Goal: Task Accomplishment & Management: Manage account settings

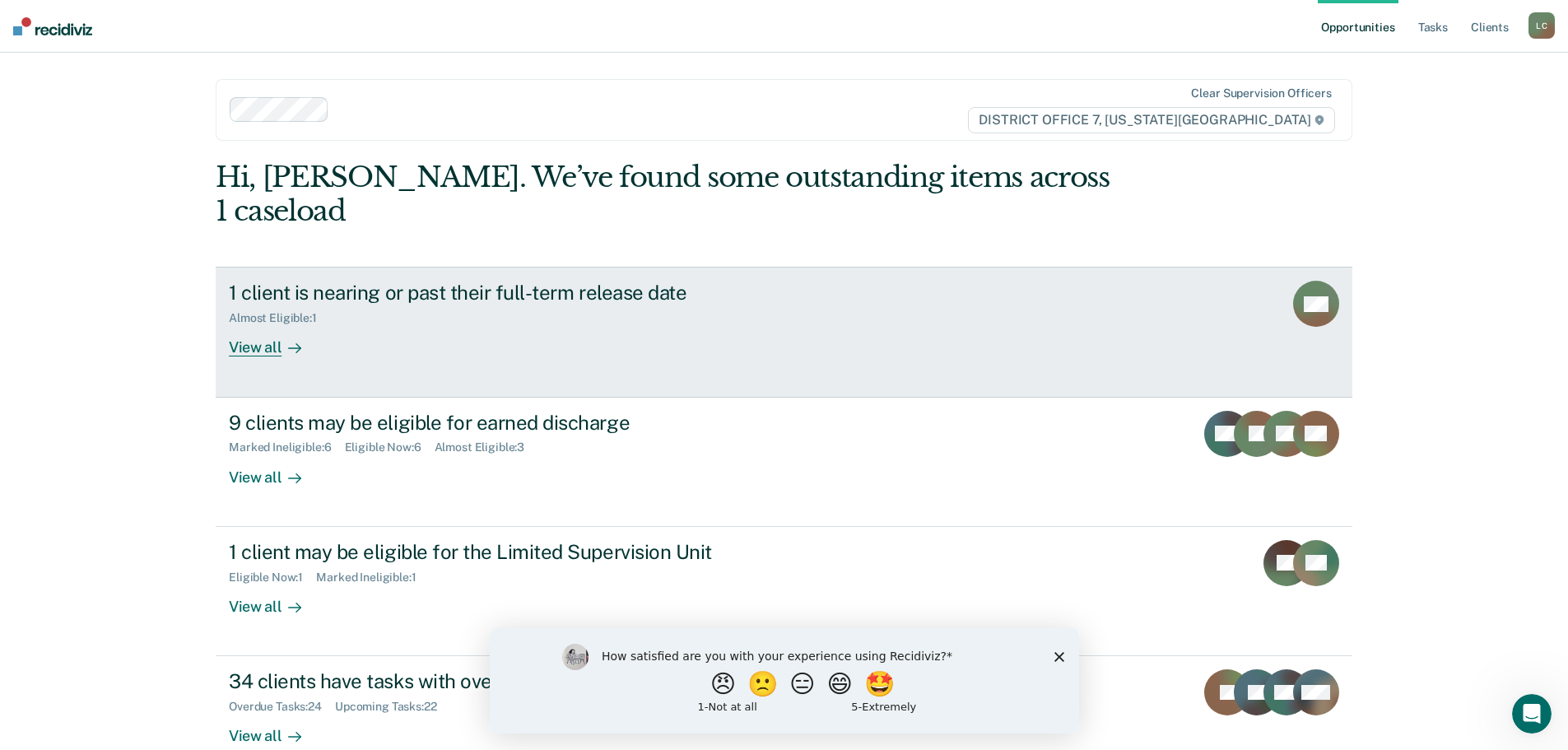
click at [262, 326] on div "View all" at bounding box center [274, 341] width 92 height 32
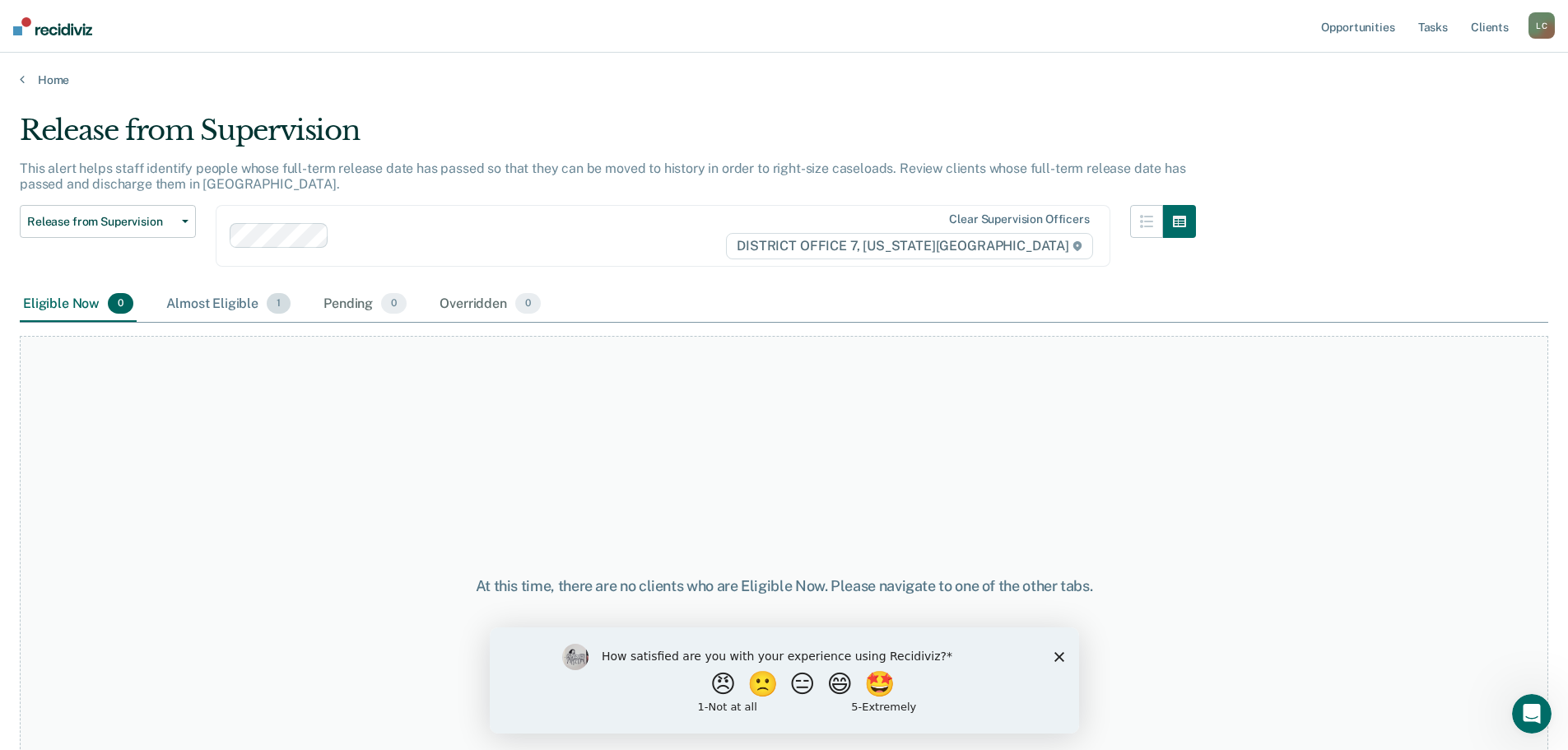
click at [217, 307] on div "Almost Eligible 1" at bounding box center [228, 305] width 131 height 36
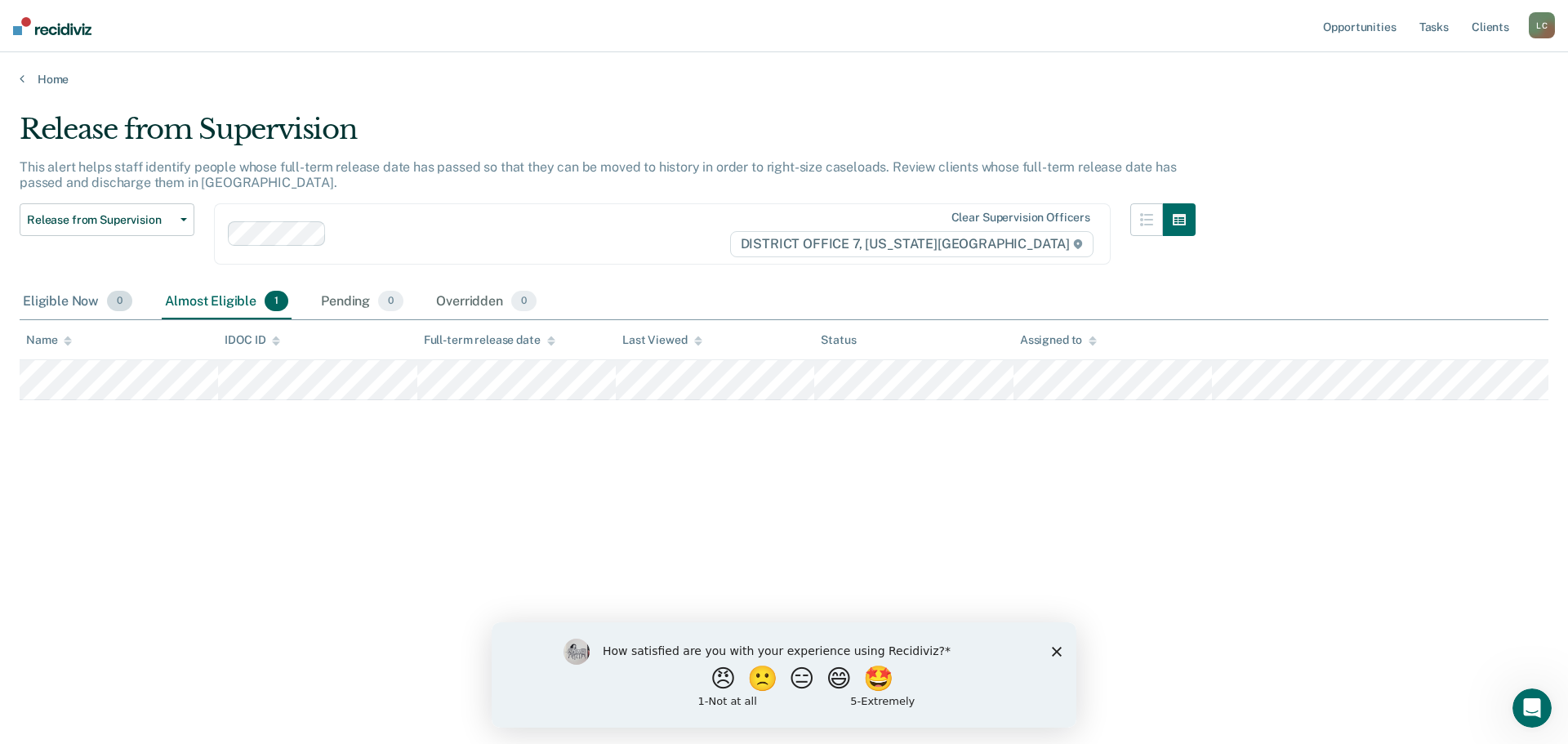
click at [62, 306] on div "Eligible Now 0" at bounding box center [77, 302] width 116 height 36
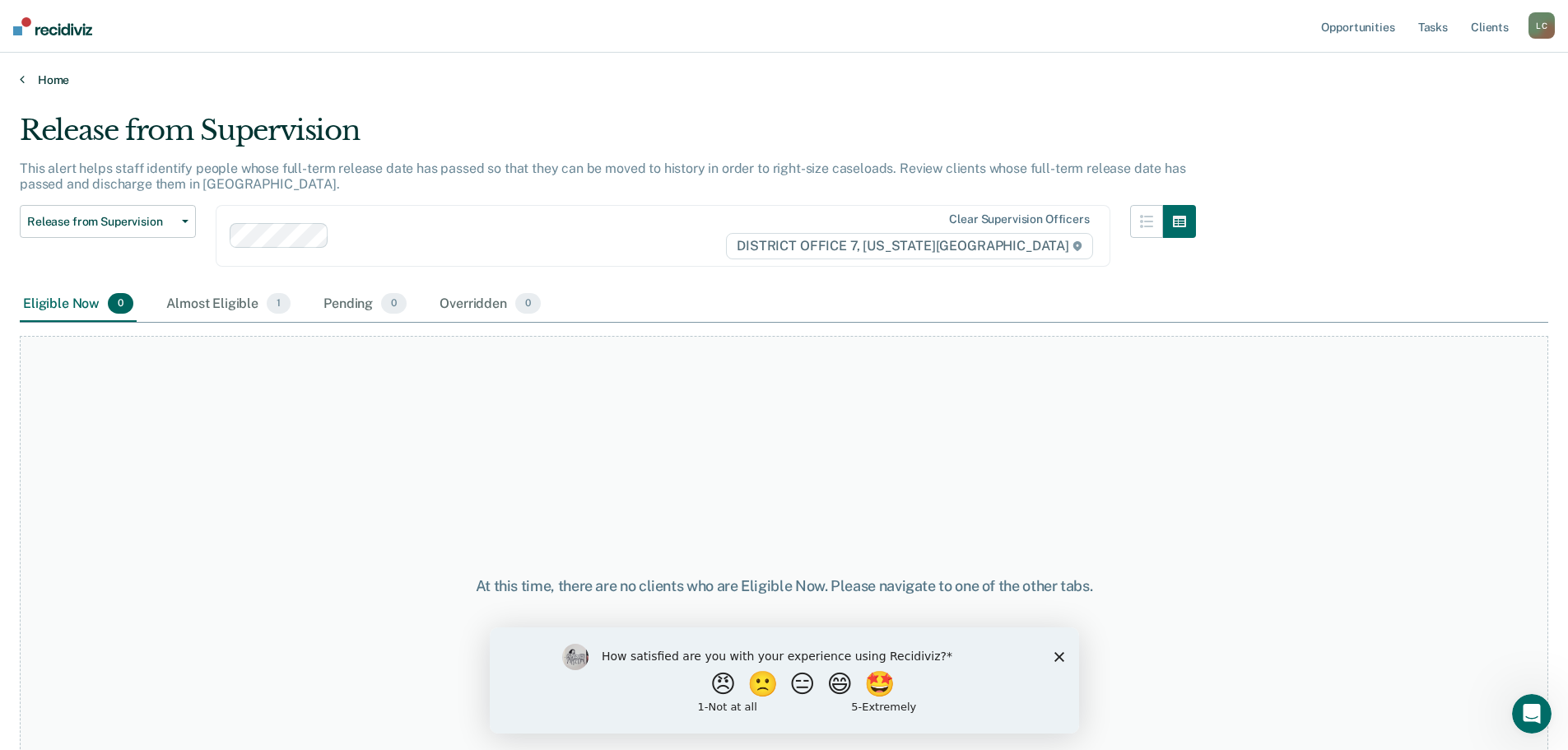
click at [56, 82] on link "Home" at bounding box center [784, 80] width 1529 height 15
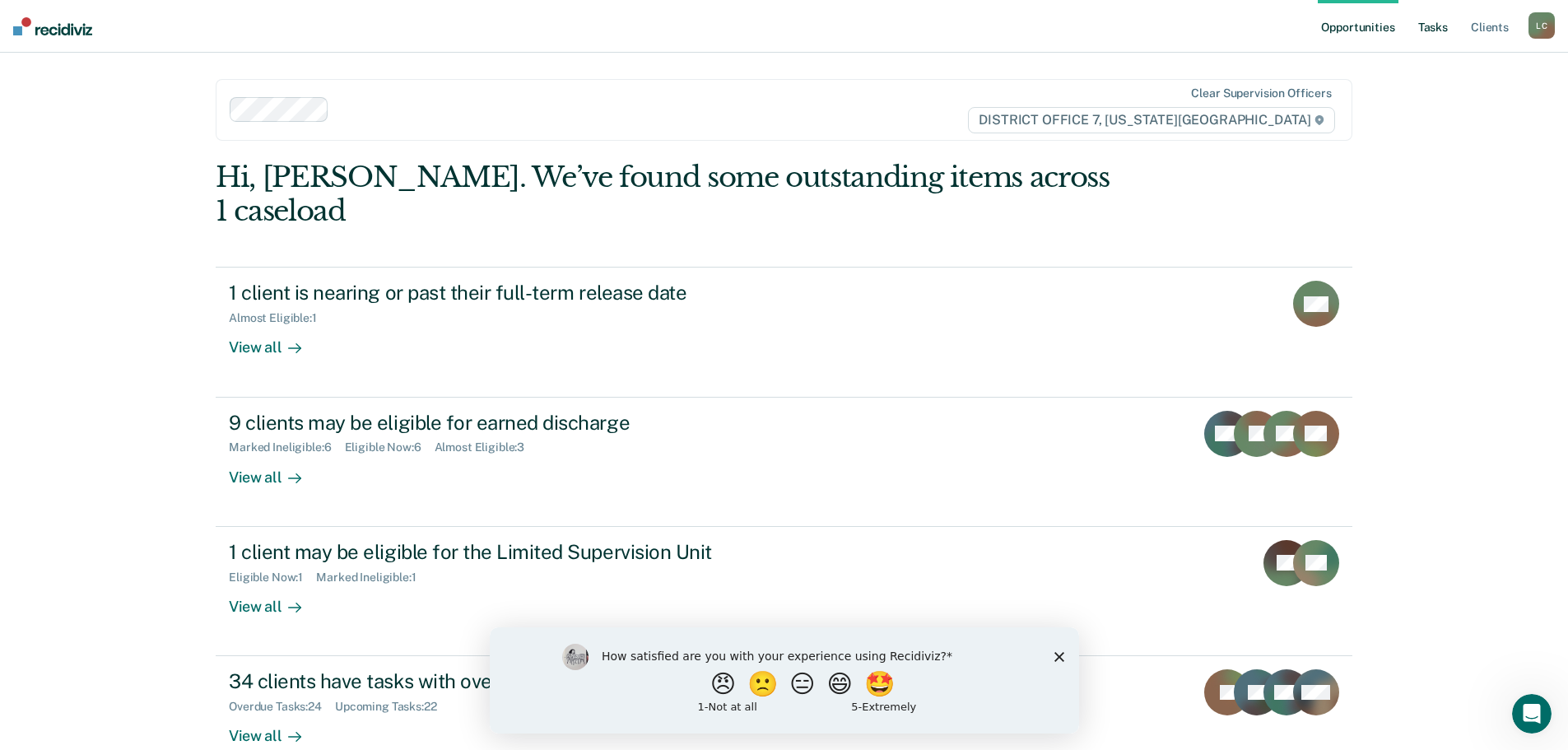
click at [1433, 38] on link "Tasks" at bounding box center [1433, 26] width 36 height 53
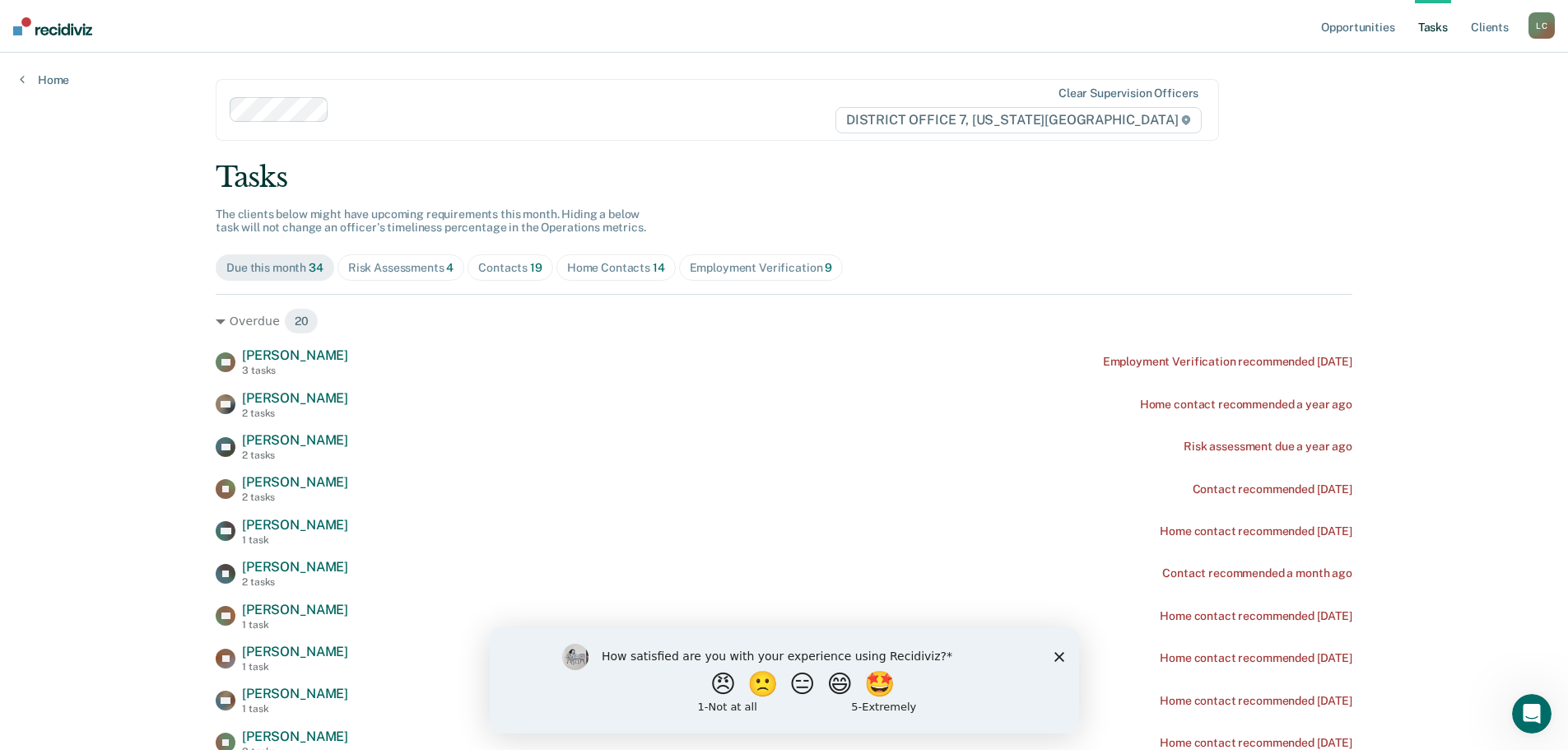
click at [506, 265] on div "Contacts 19" at bounding box center [510, 268] width 64 height 14
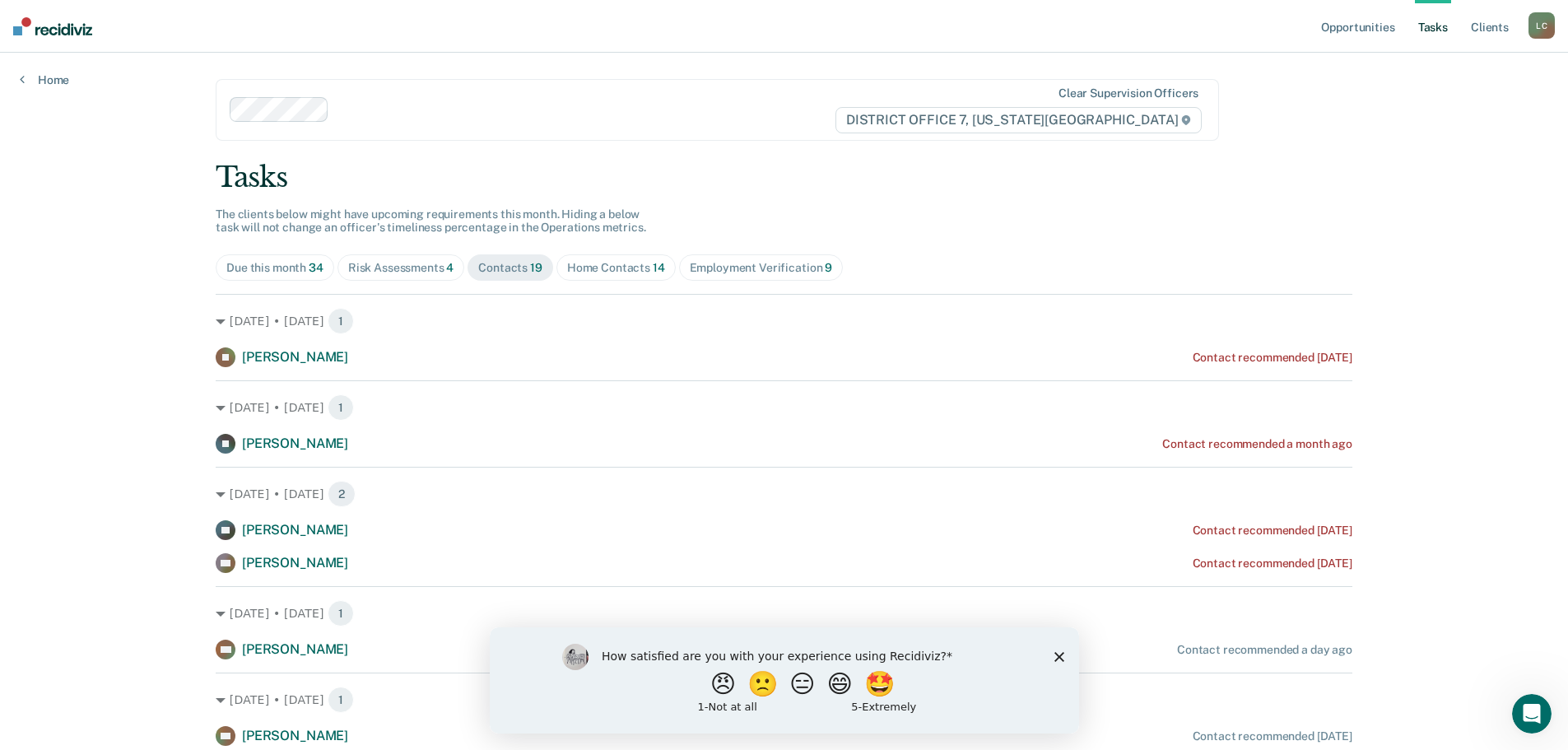
click at [567, 261] on div "Home Contacts 14" at bounding box center [616, 268] width 98 height 14
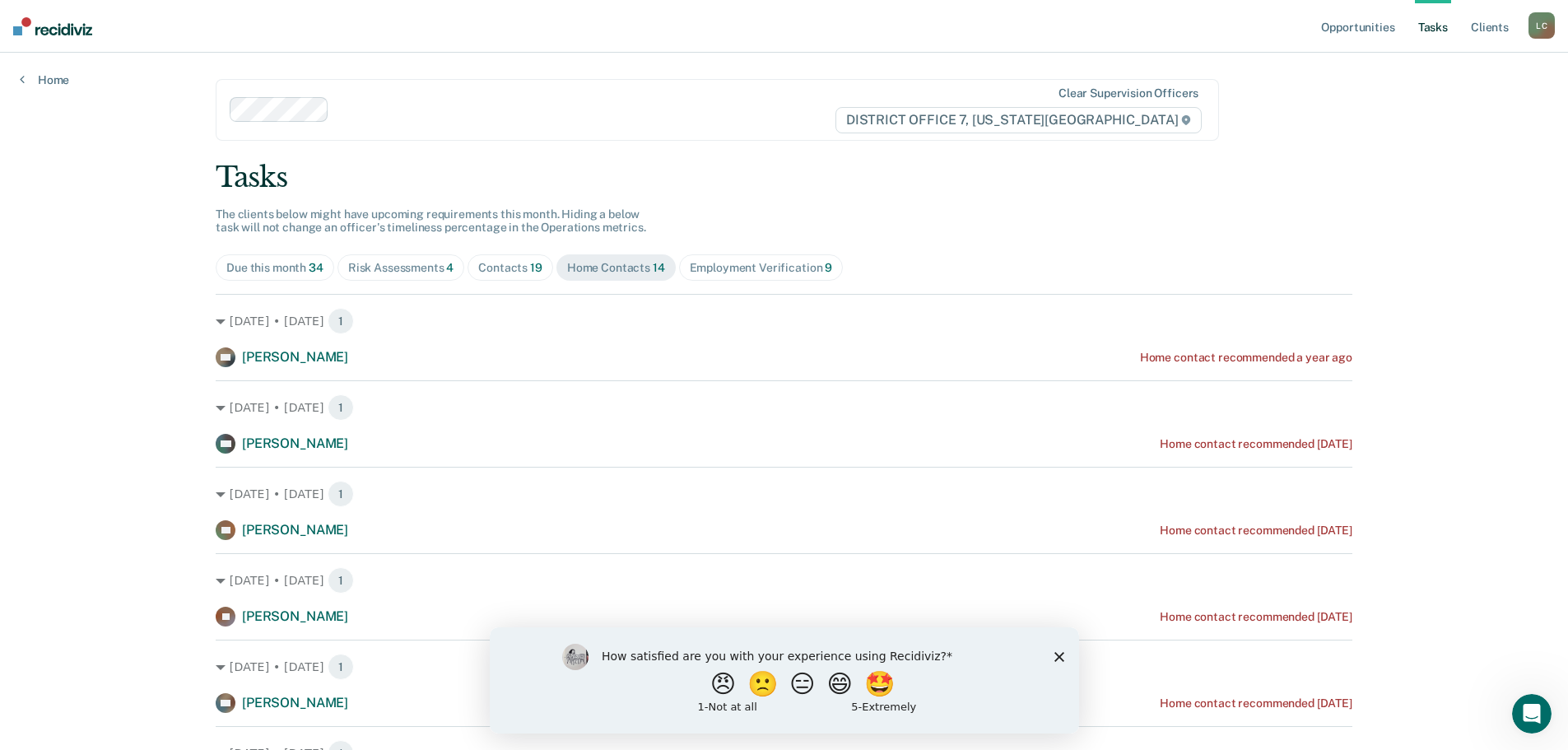
click at [486, 259] on span "Contacts 19" at bounding box center [510, 268] width 86 height 26
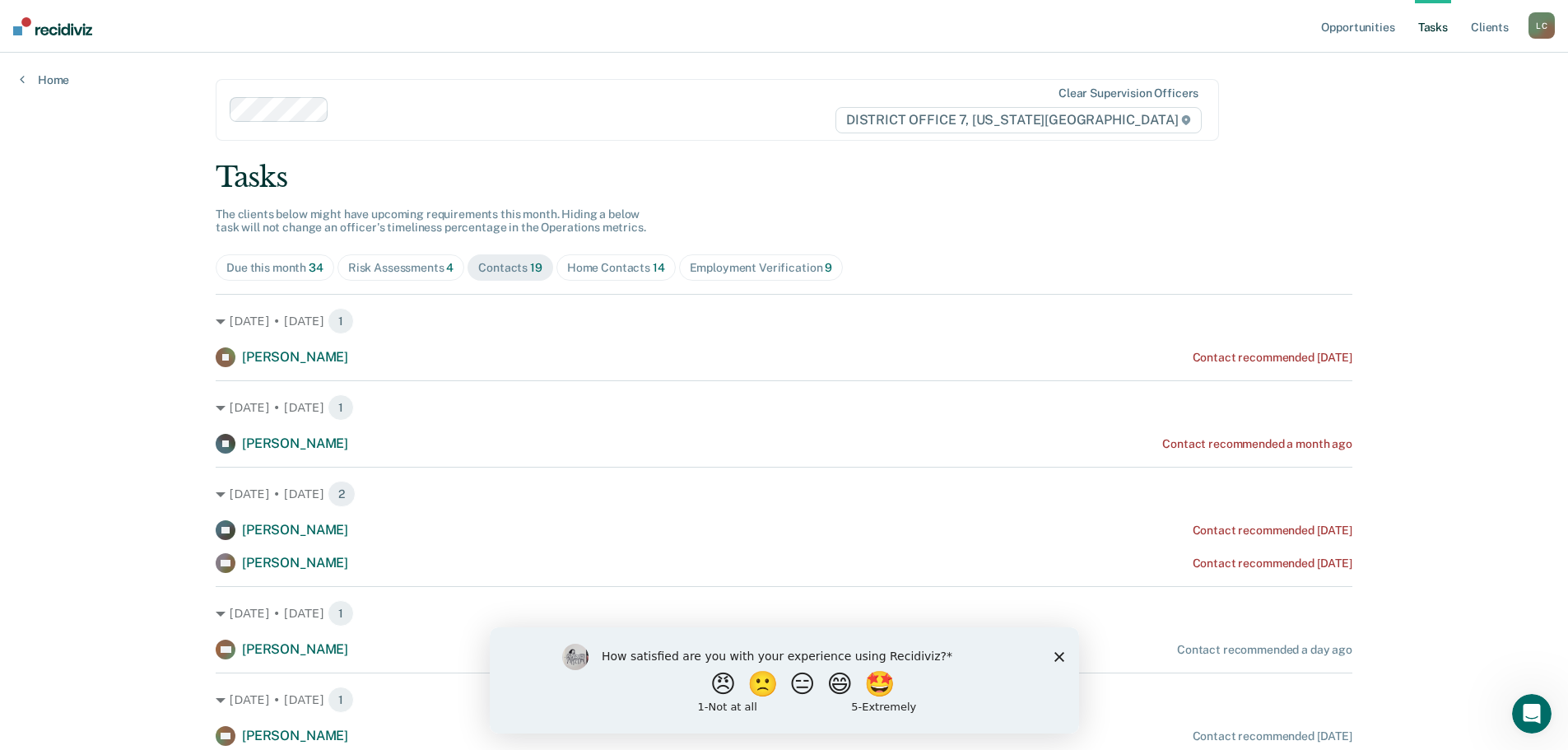
click at [567, 265] on div "Home Contacts 14" at bounding box center [616, 268] width 98 height 14
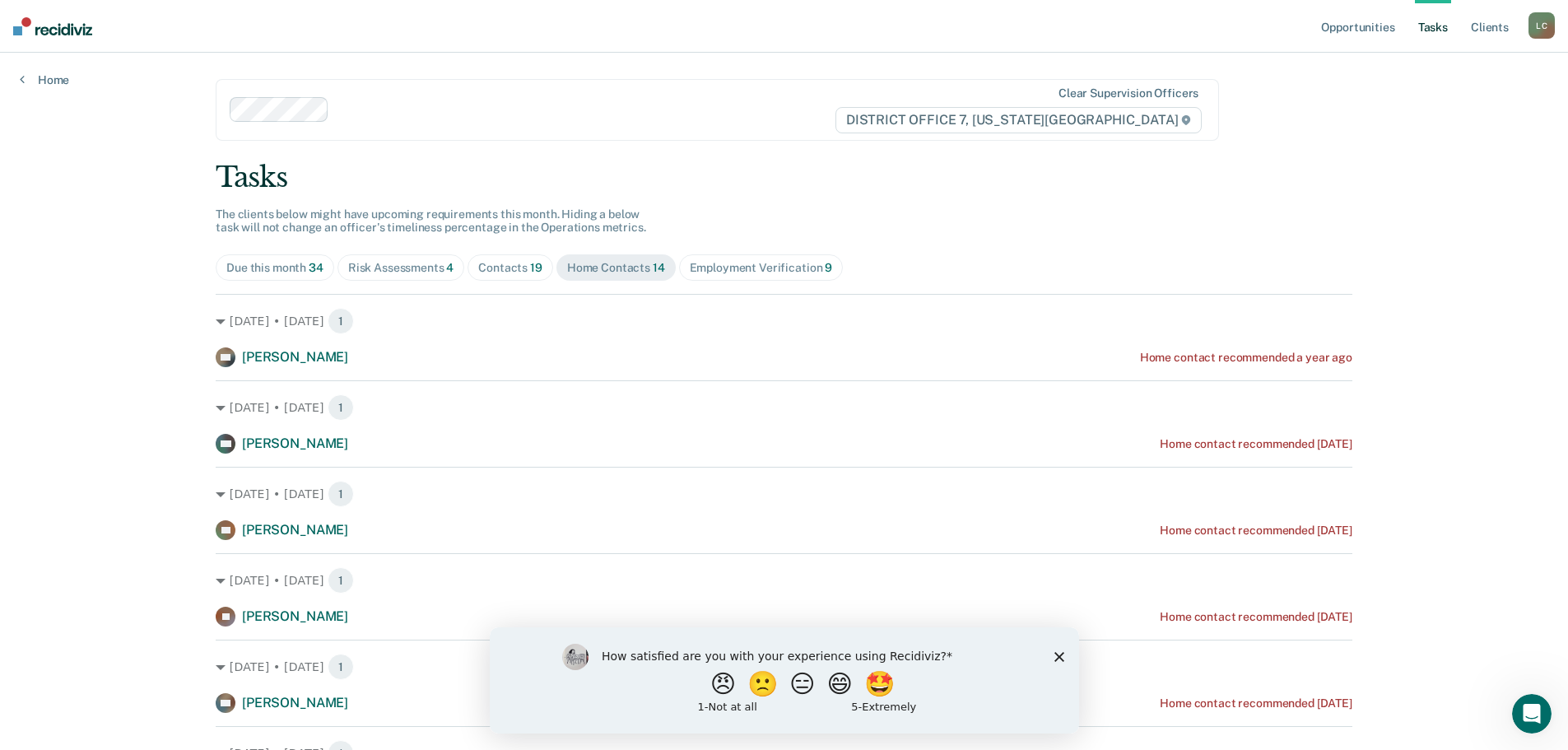
click at [478, 268] on div "Contacts 19" at bounding box center [510, 268] width 64 height 14
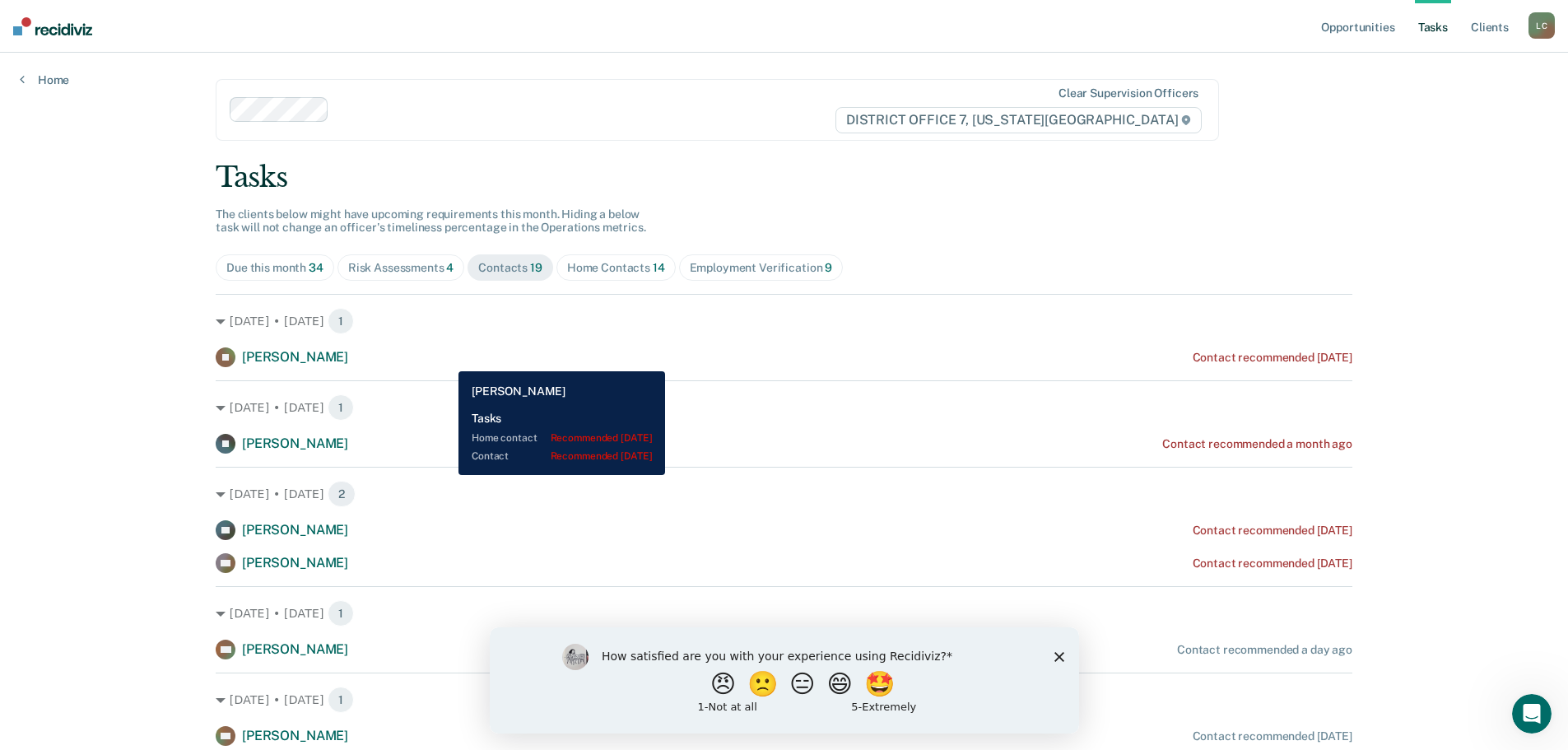
click at [446, 359] on div "IB [PERSON_NAME] Contact recommended [DATE]" at bounding box center [784, 357] width 1137 height 20
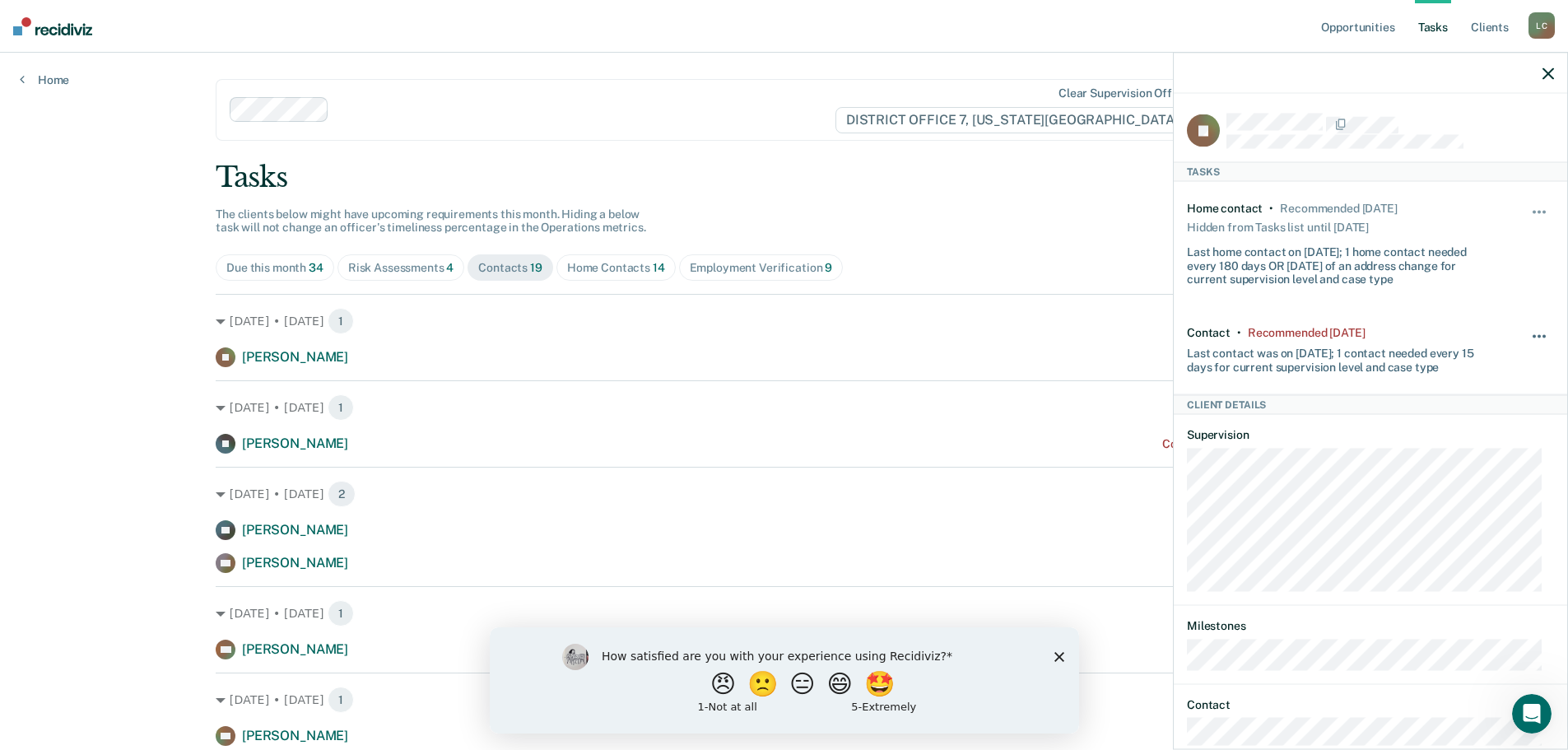
drag, startPoint x: 1542, startPoint y: 334, endPoint x: 1529, endPoint y: 333, distance: 13.0
click at [1539, 334] on div "IB Tasks Home contact • Recommended [DATE] Hidden from Tasks list until [DATE] …" at bounding box center [1371, 419] width 393 height 652
click at [1529, 333] on button "button" at bounding box center [1540, 345] width 28 height 26
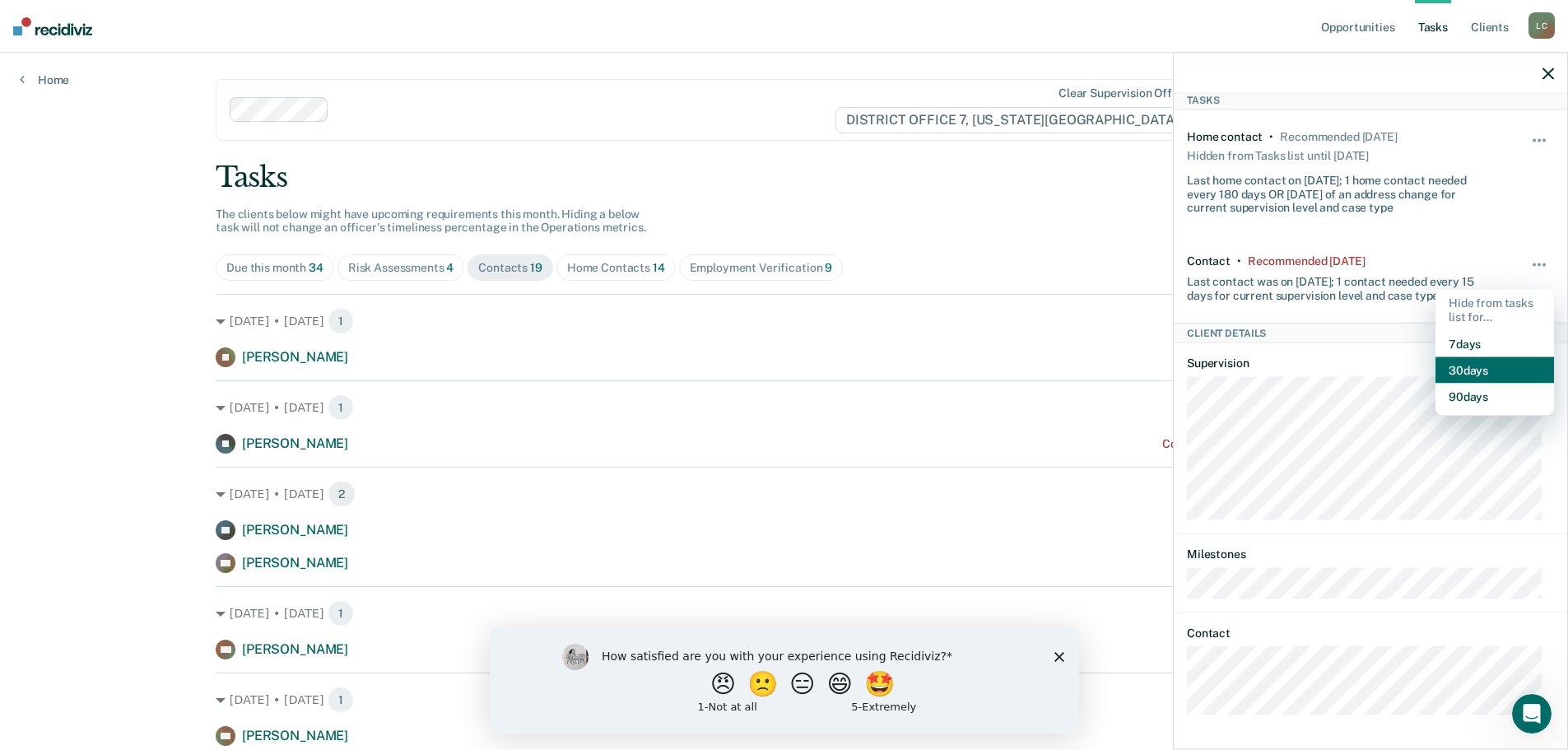
click at [1442, 368] on button "30 days" at bounding box center [1494, 370] width 119 height 26
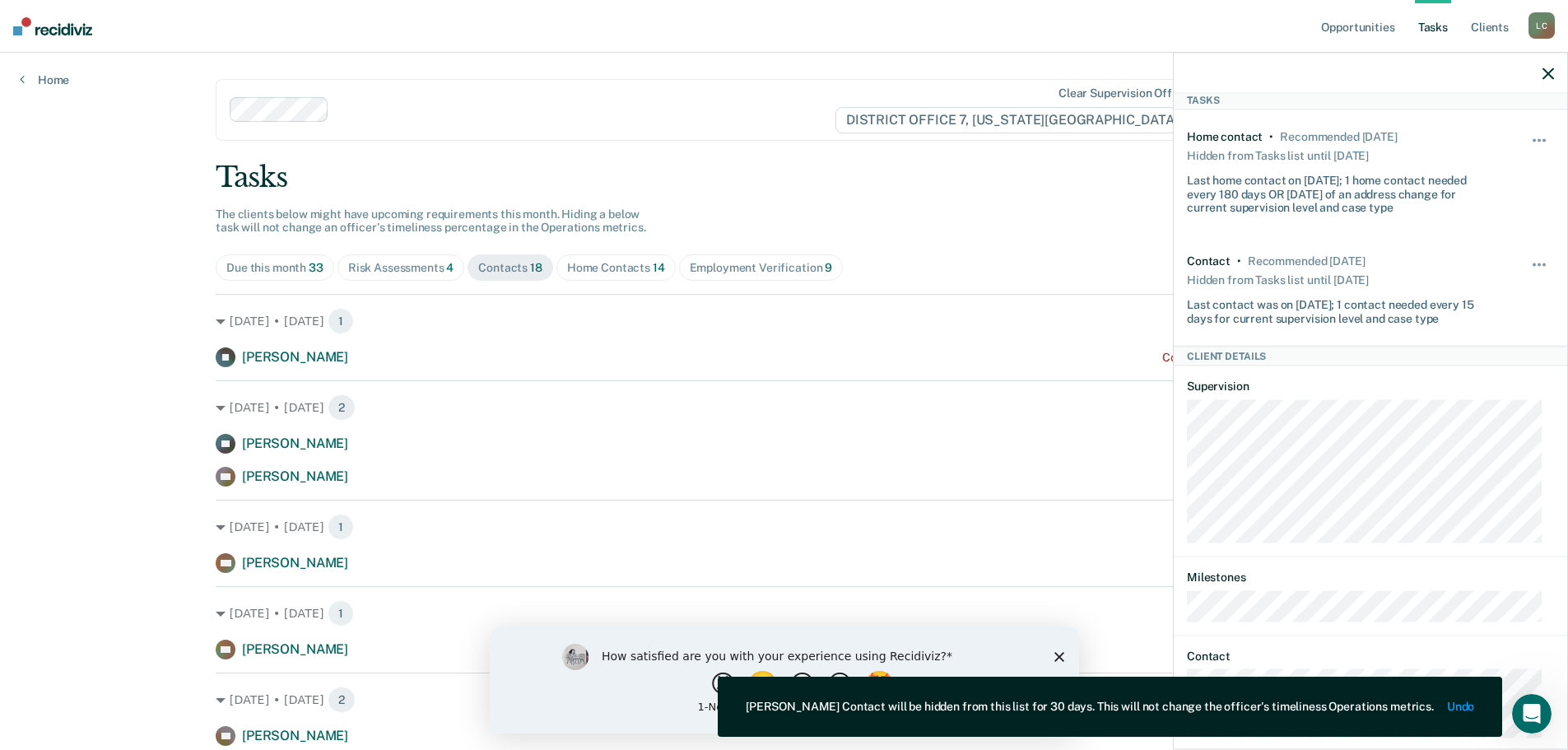
click at [621, 274] on div "Home Contacts 14" at bounding box center [616, 268] width 98 height 14
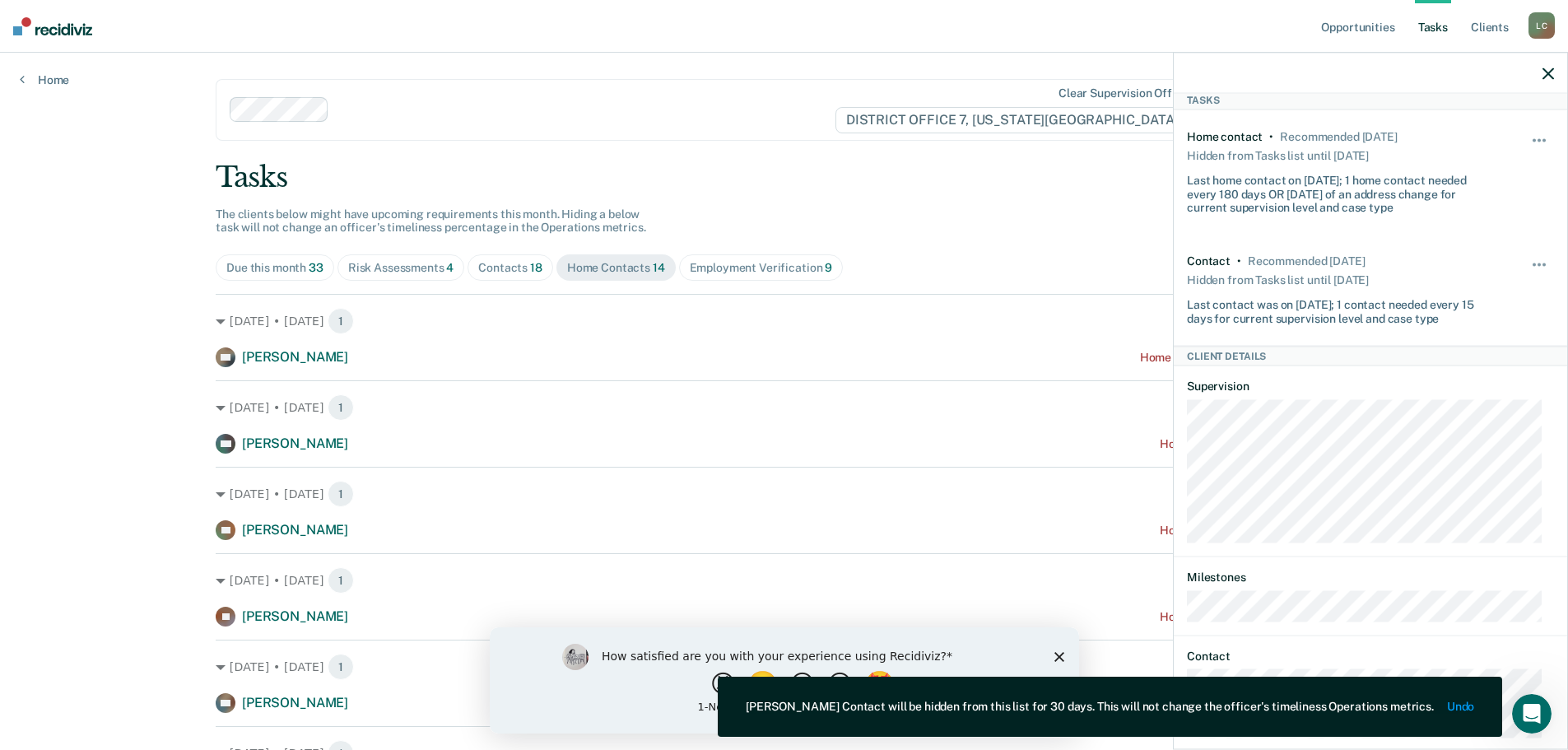
click at [1534, 77] on div at bounding box center [1371, 74] width 393 height 42
click at [1542, 76] on div at bounding box center [1371, 74] width 393 height 42
click at [1547, 75] on icon "button" at bounding box center [1548, 73] width 11 height 11
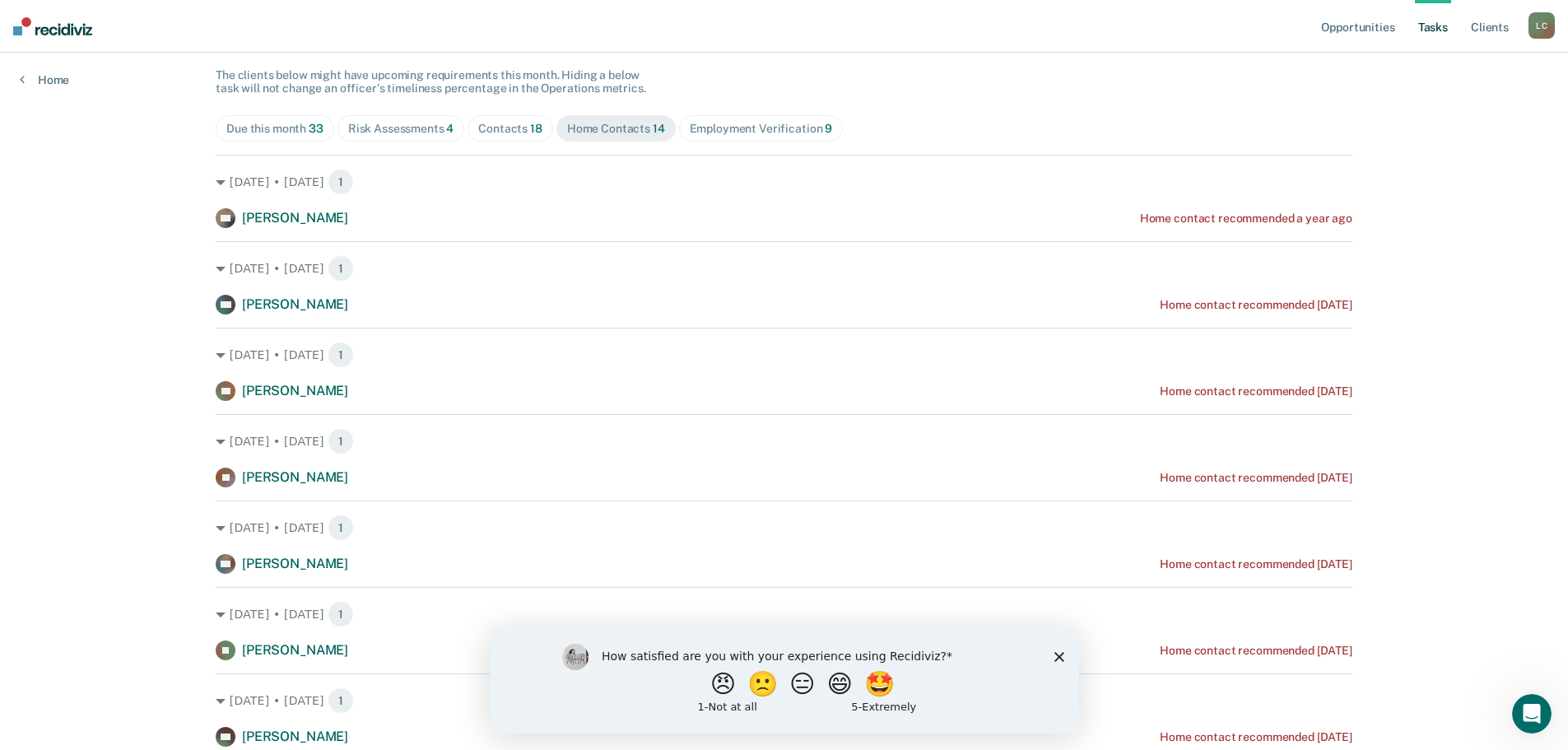
scroll to position [165, 0]
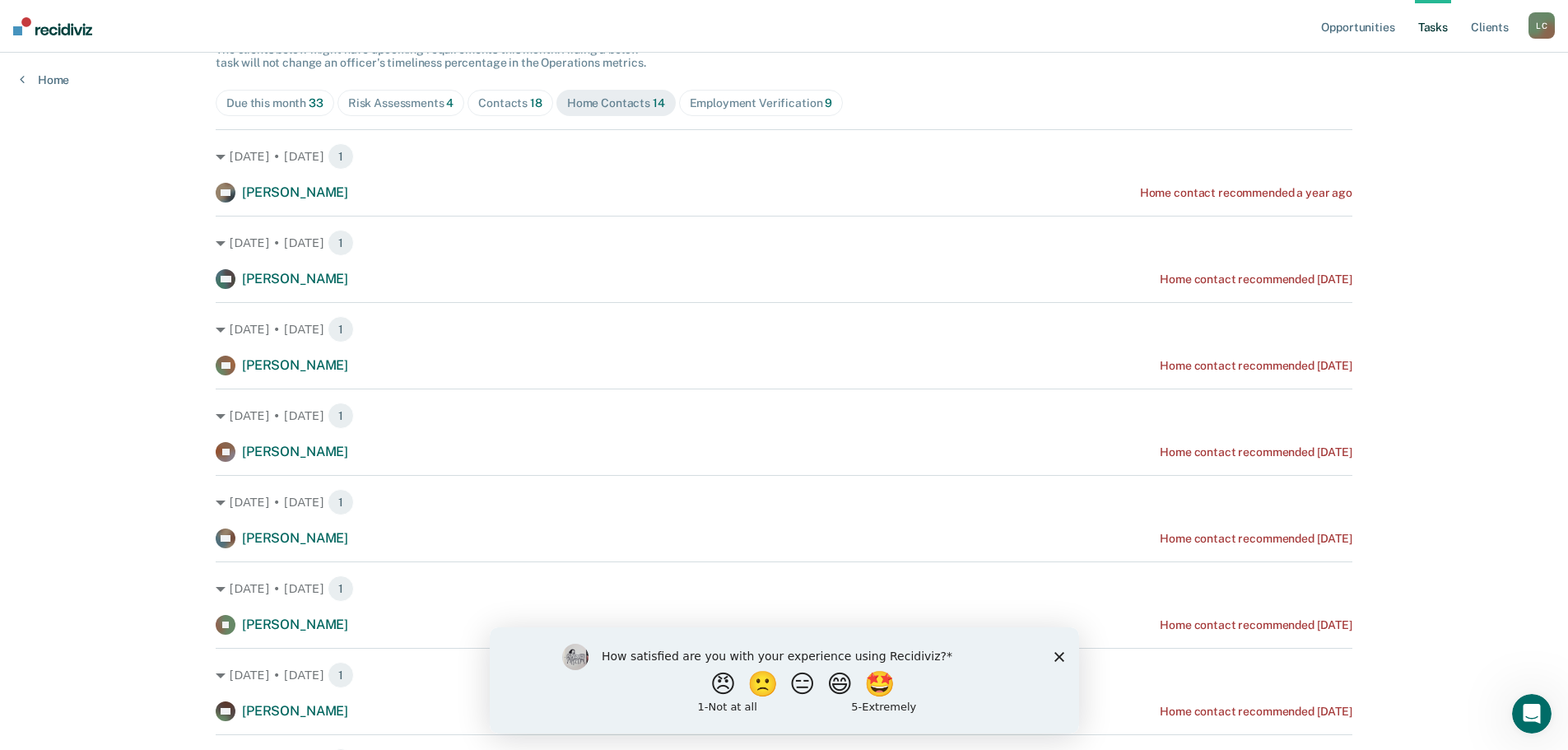
click at [62, 499] on div "Opportunities Tasks Client s [PERSON_NAME] [PERSON_NAME] Profile How it works L…" at bounding box center [784, 614] width 1568 height 1557
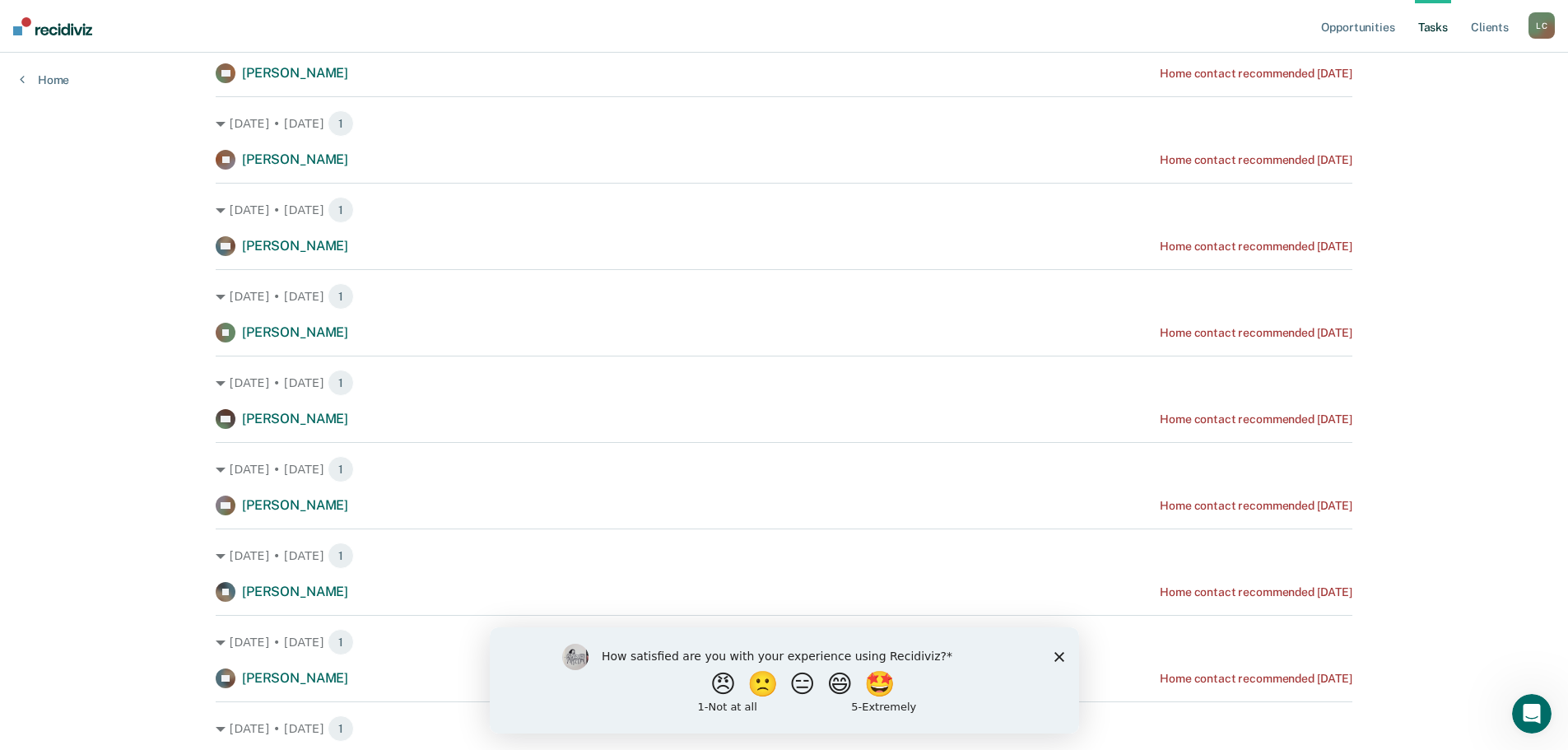
scroll to position [494, 0]
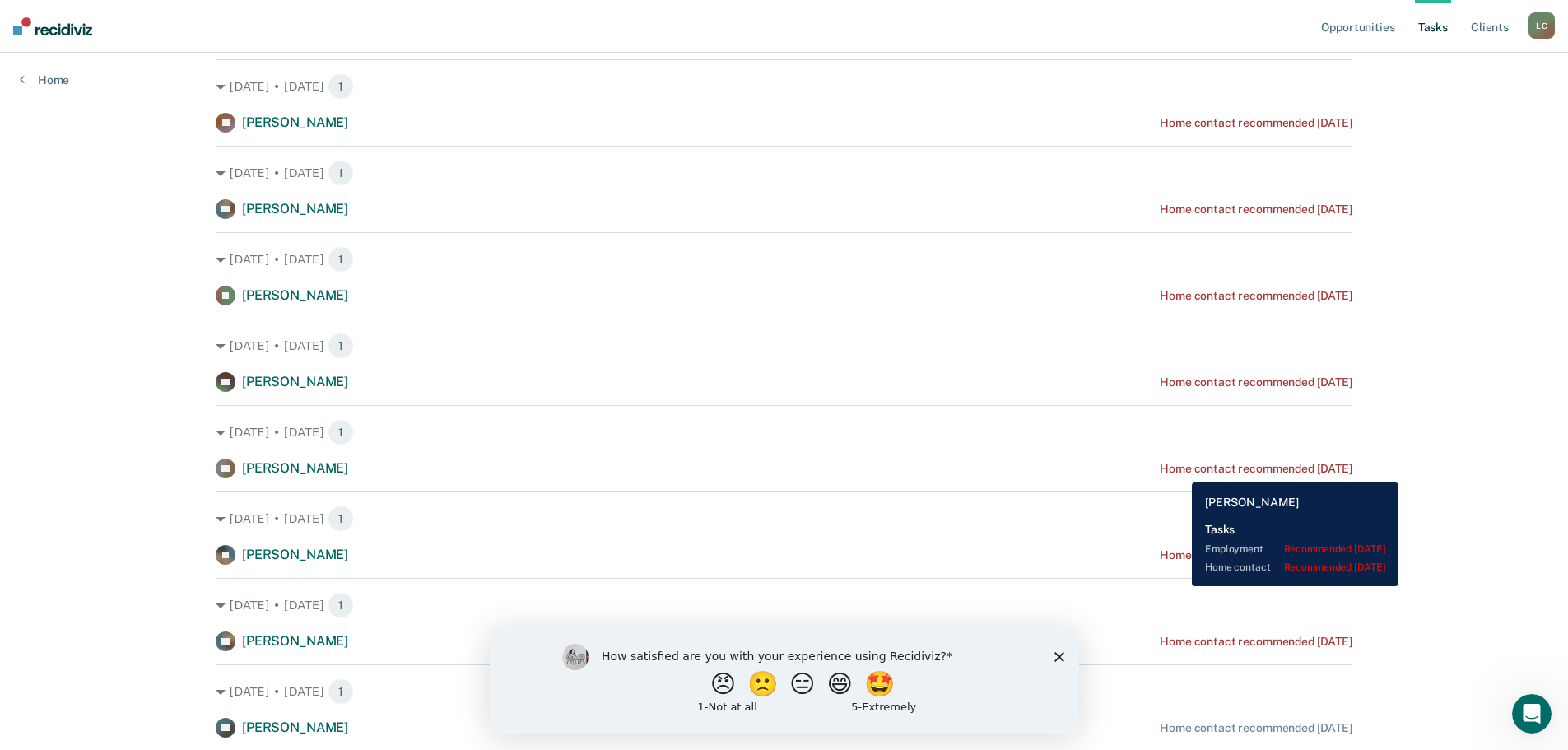
click at [1179, 470] on div "Home contact recommended [DATE]" at bounding box center [1256, 469] width 192 height 14
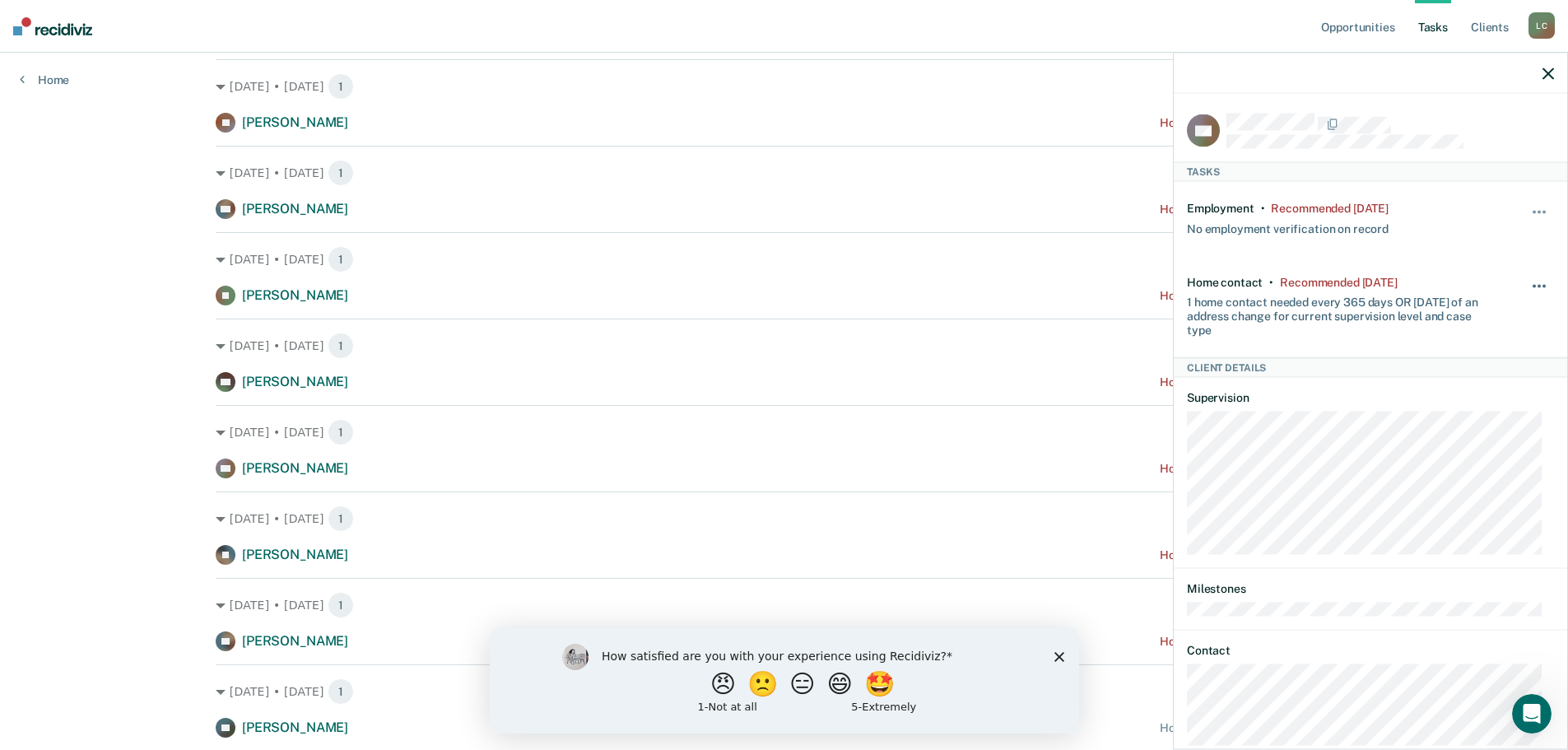
click at [1526, 281] on button "button" at bounding box center [1540, 294] width 28 height 26
click at [1489, 404] on button "90 days" at bounding box center [1494, 417] width 119 height 26
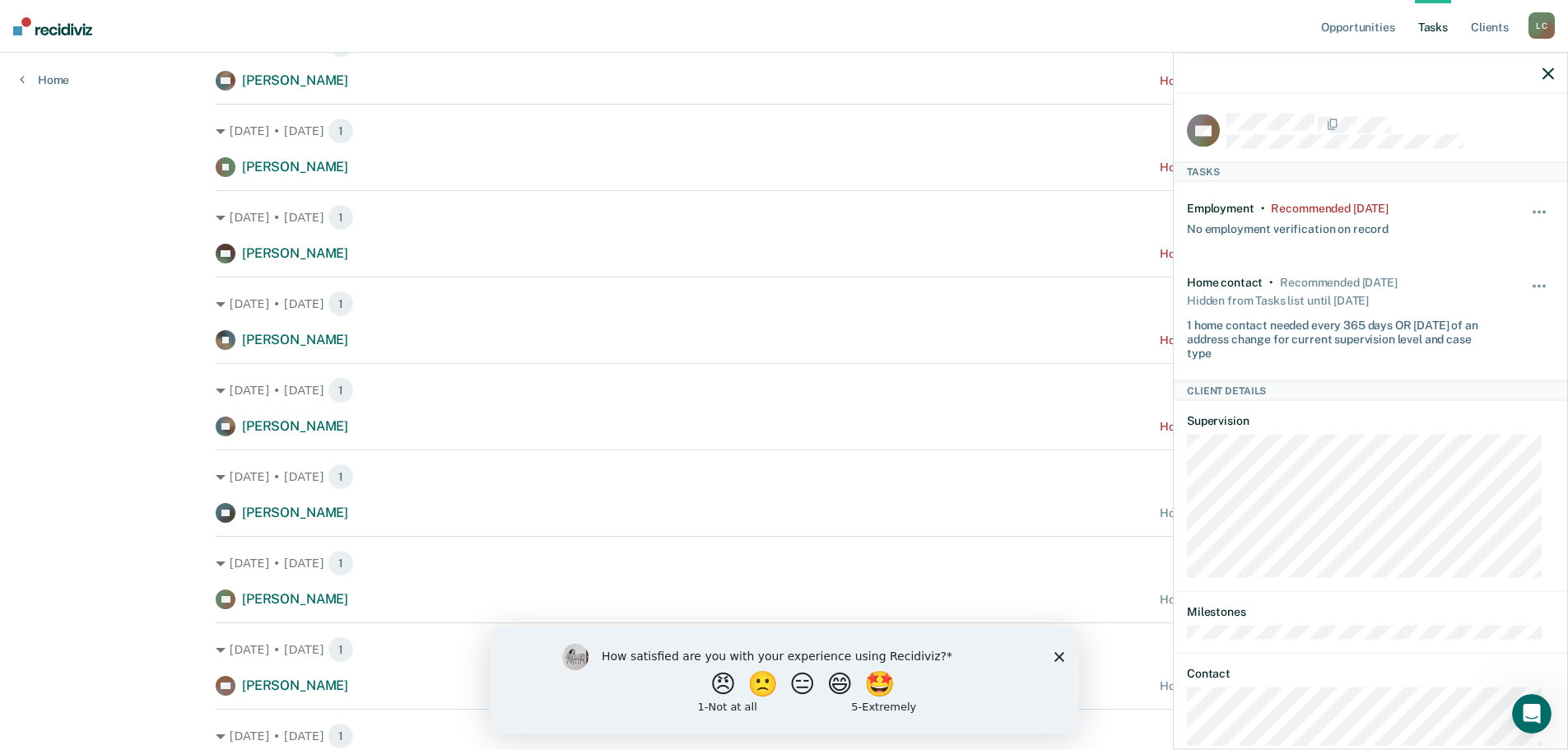
scroll to position [659, 0]
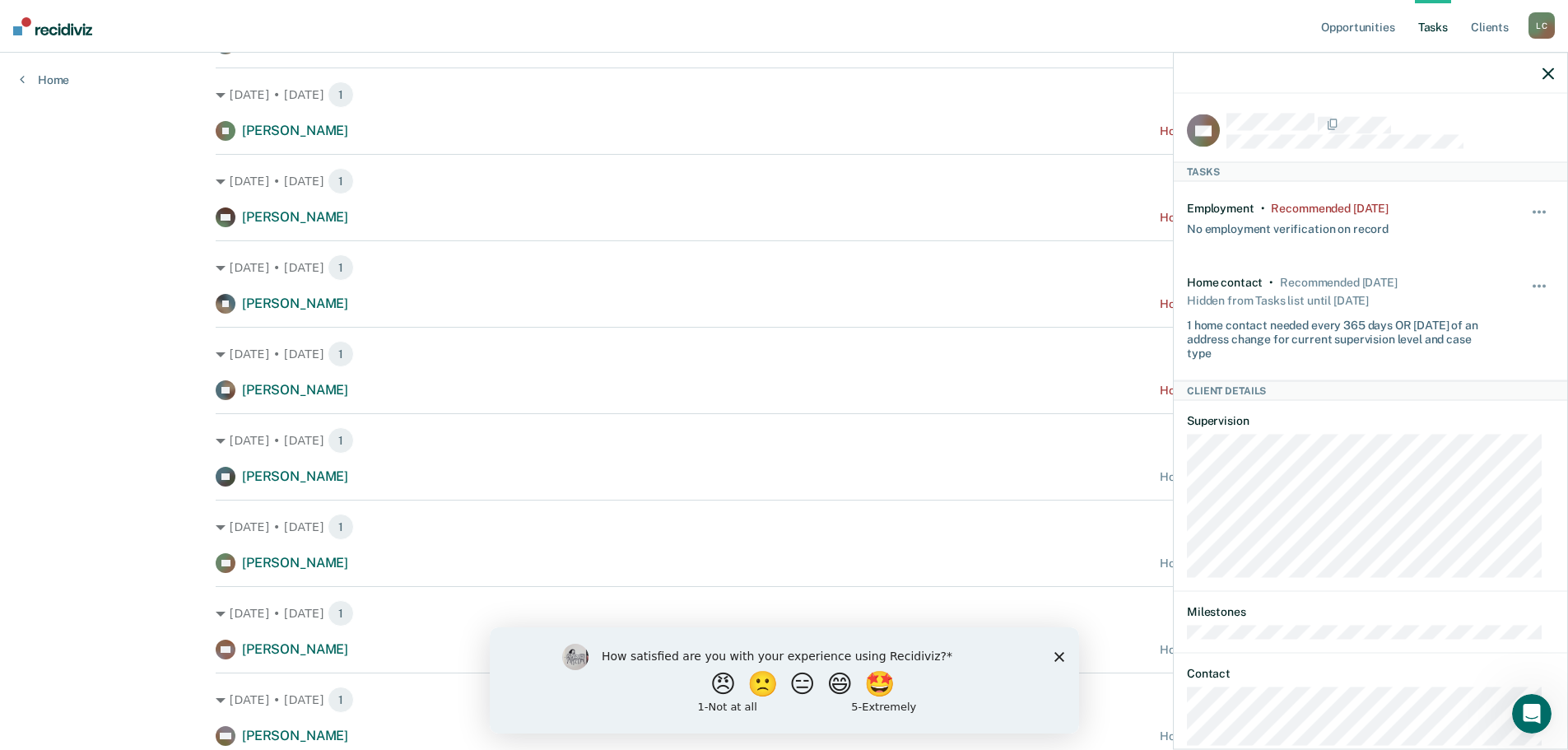
click at [1065, 656] on div "How satisfied are you with your experience using Recidiviz? 😠 🙁 😑 😄 🤩 1 - Not a…" at bounding box center [784, 680] width 590 height 107
click at [1062, 656] on icon "Close survey" at bounding box center [1058, 656] width 10 height 10
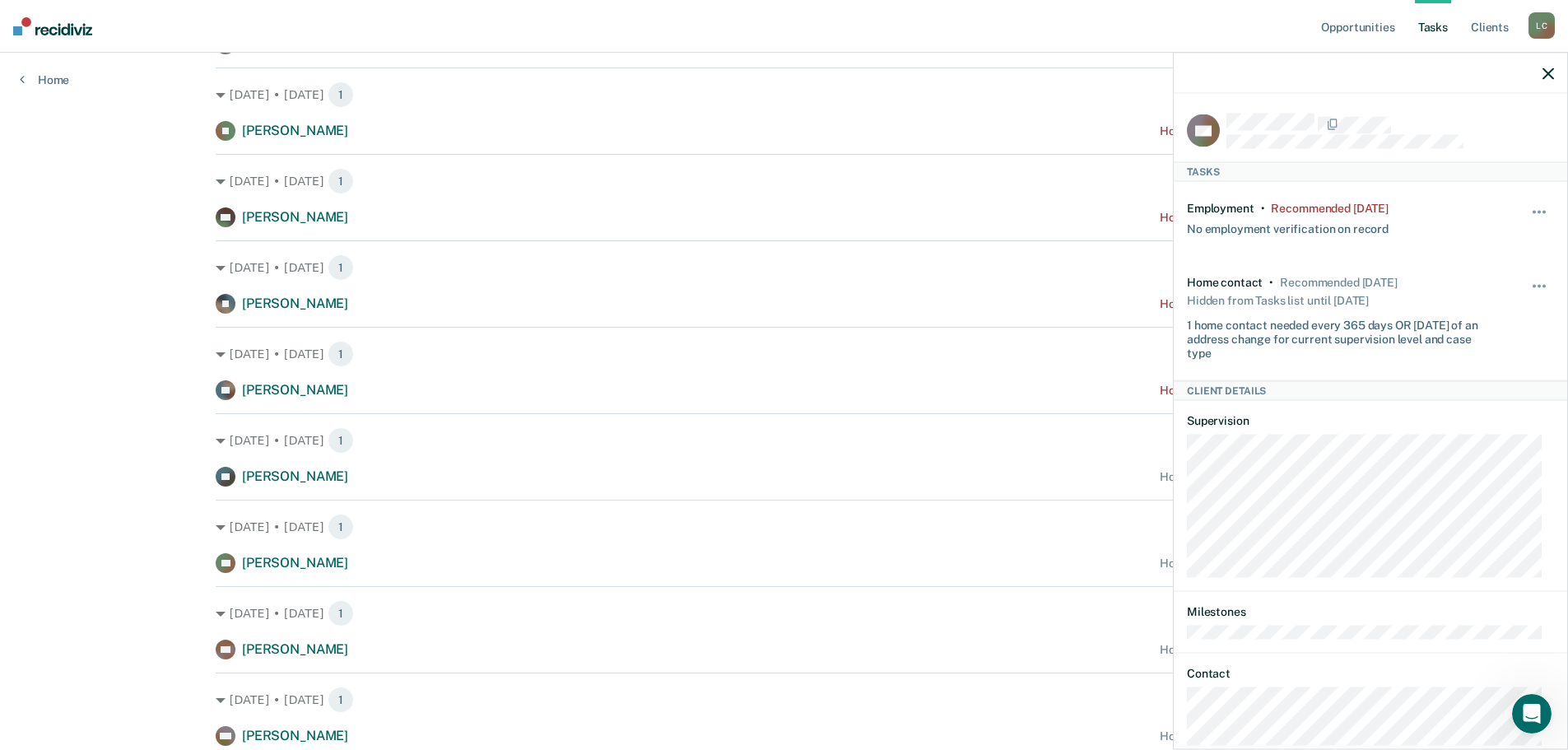
click at [1546, 68] on icon "button" at bounding box center [1548, 73] width 11 height 11
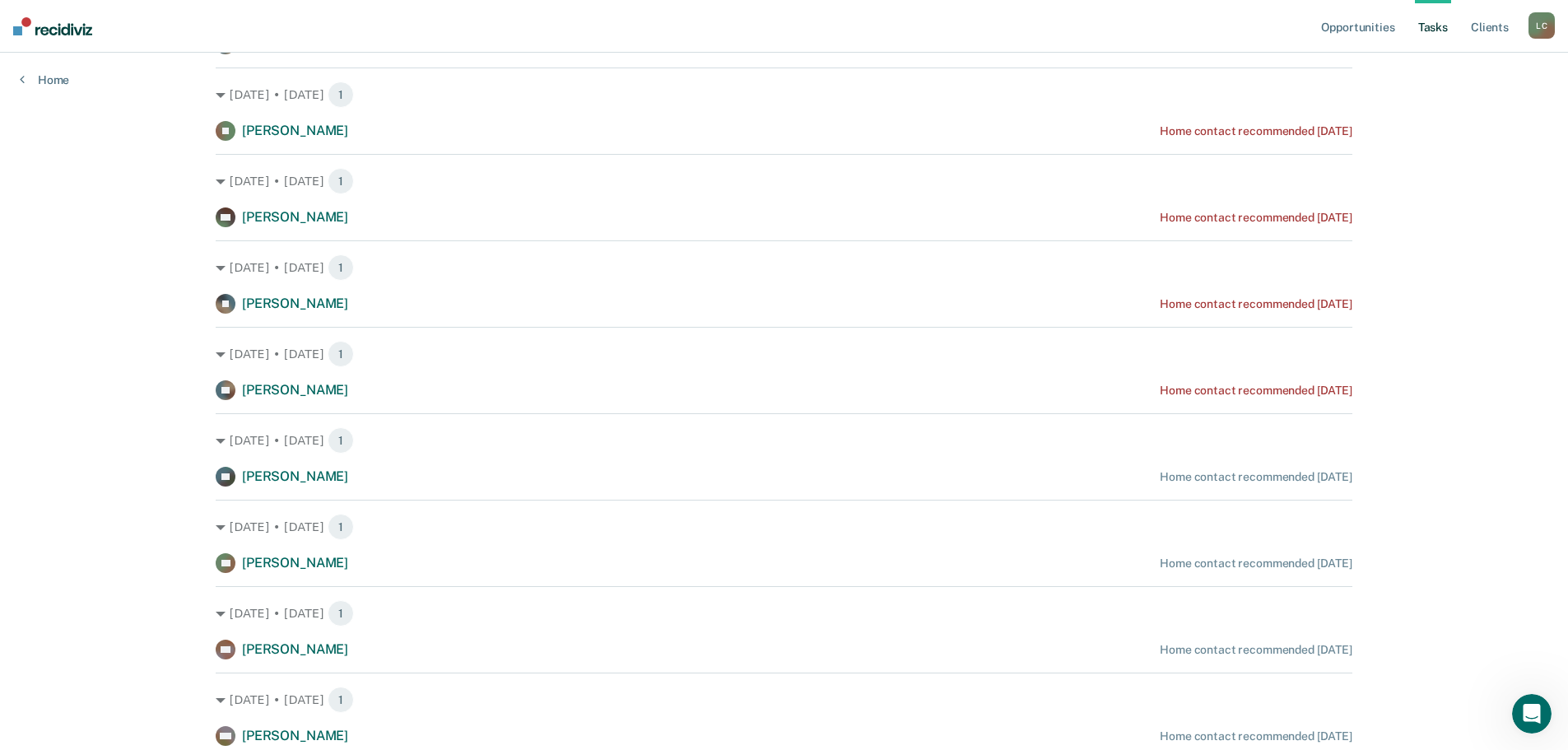
scroll to position [721, 0]
